Goal: Information Seeking & Learning: Learn about a topic

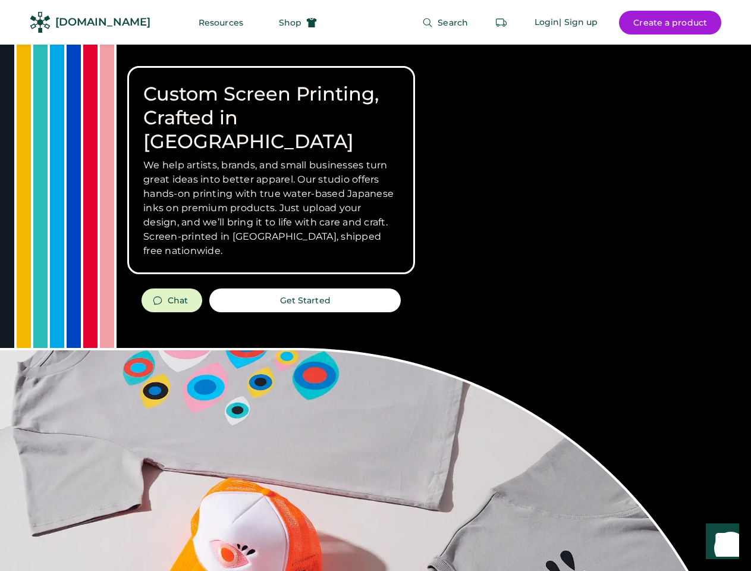
click at [375, 285] on div "Custom Screen Printing, Crafted in [GEOGRAPHIC_DATA] We help artists, brands, a…" at bounding box center [375, 422] width 751 height 755
click at [375, 307] on div "Custom Screen Printing, Crafted in [GEOGRAPHIC_DATA] We help artists, brands, a…" at bounding box center [375, 422] width 751 height 755
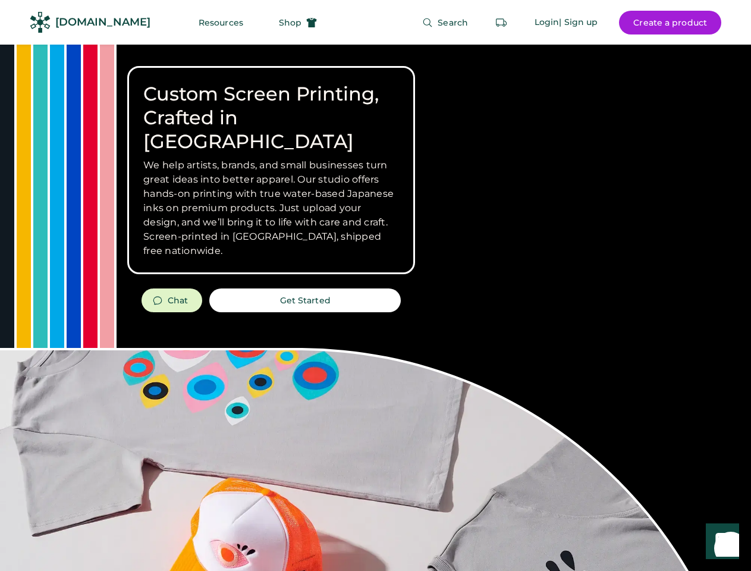
click at [375, 307] on div "Custom Screen Printing, Crafted in [GEOGRAPHIC_DATA] We help artists, brands, a…" at bounding box center [375, 422] width 751 height 755
click at [271, 170] on h3 "We help artists, brands, and small businesses turn great ideas into better appa…" at bounding box center [271, 208] width 256 height 100
click at [271, 158] on h3 "We help artists, brands, and small businesses turn great ideas into better appa…" at bounding box center [271, 208] width 256 height 100
click at [271, 106] on h1 "Custom Screen Printing, Crafted in [GEOGRAPHIC_DATA]" at bounding box center [271, 117] width 256 height 71
